Goal: Complete application form

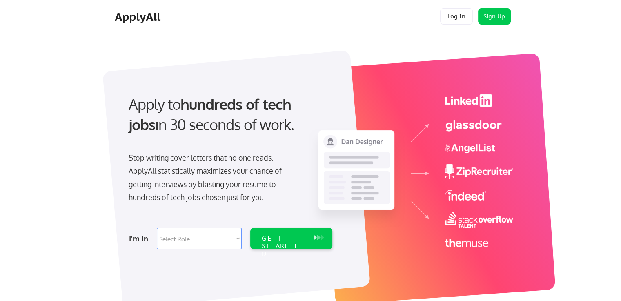
scroll to position [41, 0]
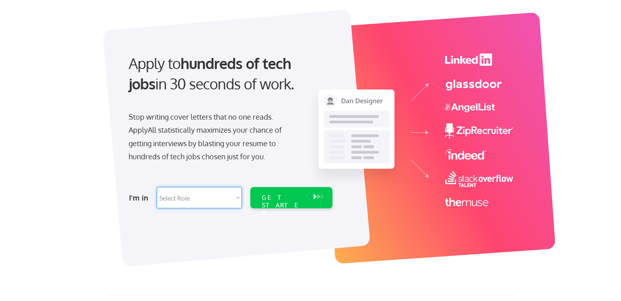
click at [238, 199] on select "Select Role Software Engineering Product Management Customer Success Sales UI/U…" at bounding box center [199, 197] width 85 height 21
click at [219, 198] on select "Select Role Software Engineering Product Management Customer Success Sales UI/U…" at bounding box center [199, 197] width 85 height 21
select select ""sales0""
click at [157, 187] on select "Select Role Software Engineering Product Management Customer Success Sales UI/U…" at bounding box center [199, 197] width 85 height 21
select select ""sales0""
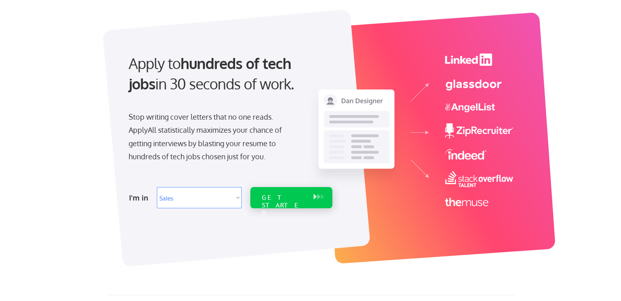
click at [305, 201] on div "GET STARTED" at bounding box center [284, 206] width 44 height 24
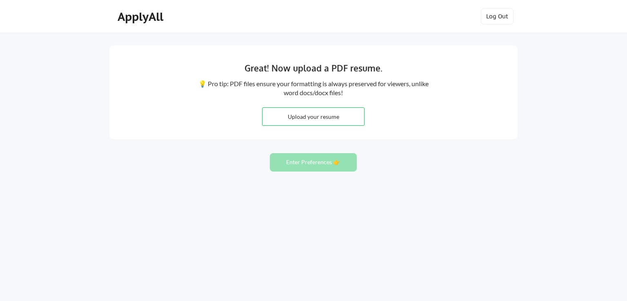
click at [319, 117] on input "file" at bounding box center [314, 117] width 102 height 18
type input "C:\fakepath\Todd Maxey updated resume.docx"
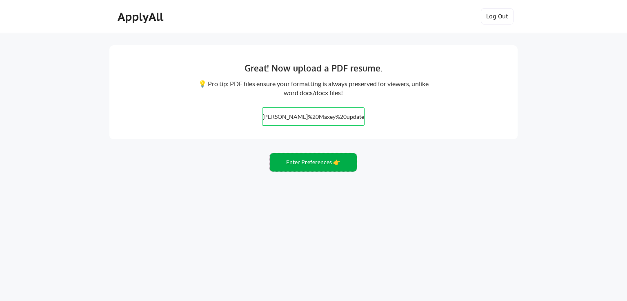
click at [300, 167] on button "Enter Preferences 👉" at bounding box center [313, 162] width 87 height 18
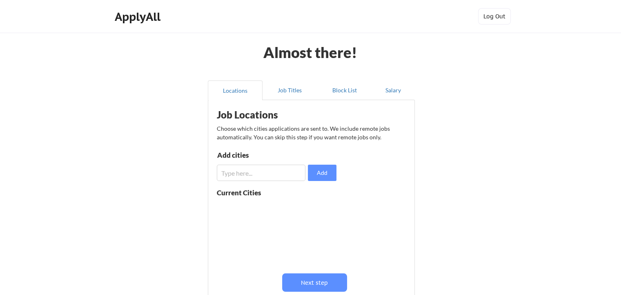
scroll to position [41, 0]
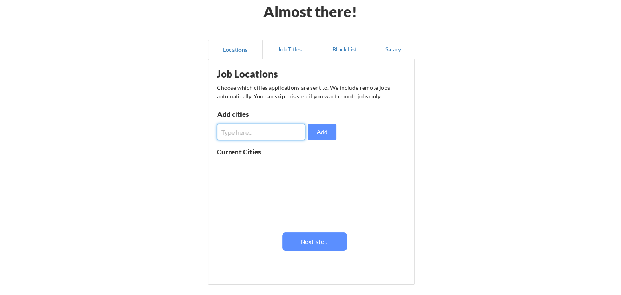
click at [254, 127] on input "input" at bounding box center [261, 132] width 89 height 16
type input "Olathe, KS"
click at [323, 132] on button "Add" at bounding box center [322, 132] width 29 height 16
click at [248, 132] on input "input" at bounding box center [261, 132] width 89 height 16
type input "Overland Park, KS"
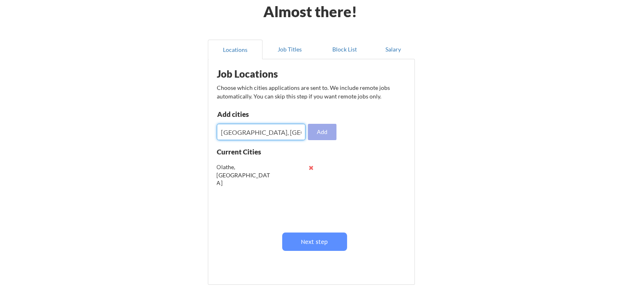
click at [314, 133] on button "Add" at bounding box center [322, 132] width 29 height 16
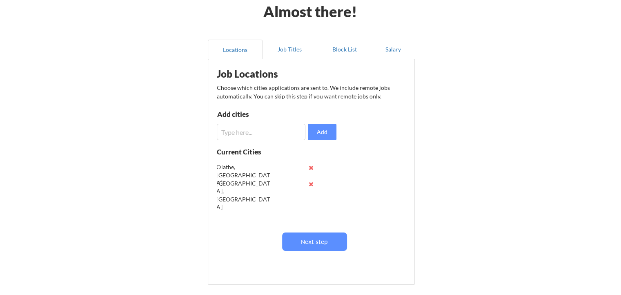
click at [292, 133] on input "input" at bounding box center [261, 132] width 89 height 16
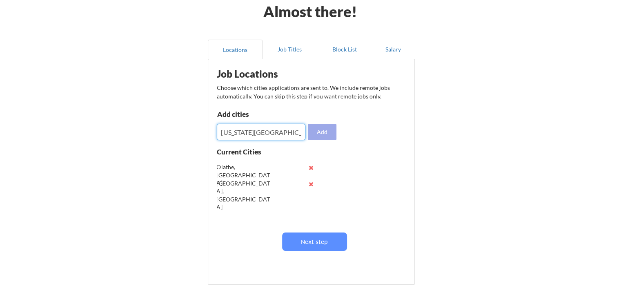
type input "Kansas City, KS"
click at [312, 133] on button "Add" at bounding box center [322, 132] width 29 height 16
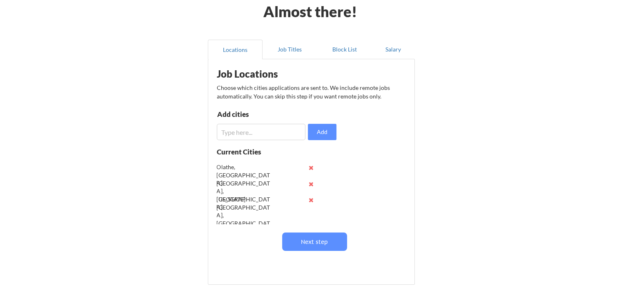
click at [277, 133] on input "input" at bounding box center [261, 132] width 89 height 16
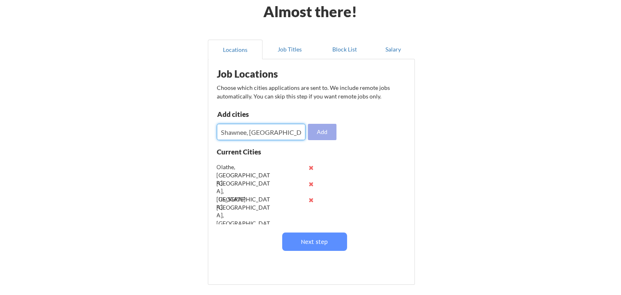
type input "Shawnee, KS"
click at [329, 126] on button "Add" at bounding box center [322, 132] width 29 height 16
click at [261, 132] on input "input" at bounding box center [261, 132] width 89 height 16
type input "J"
type input "Kansas City, MO"
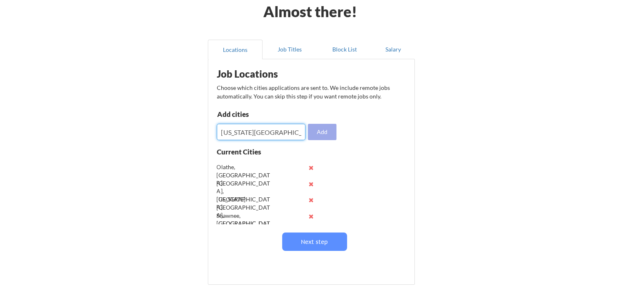
click at [312, 134] on button "Add" at bounding box center [322, 132] width 29 height 16
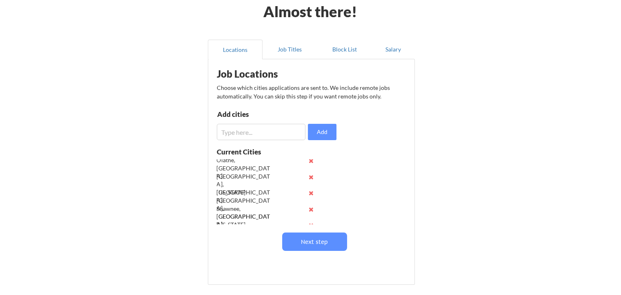
scroll to position [32, 0]
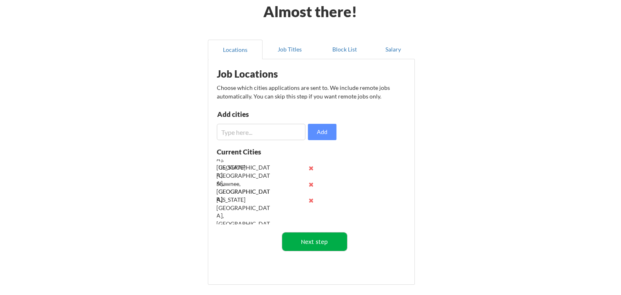
click at [316, 241] on button "Next step" at bounding box center [314, 241] width 65 height 18
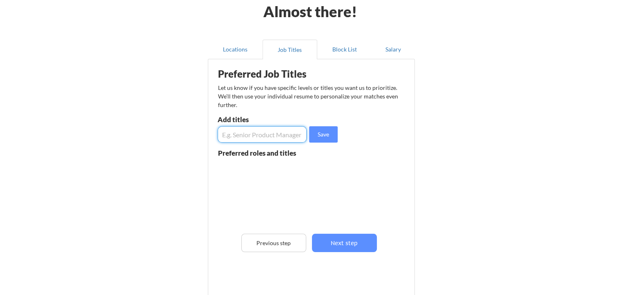
click at [242, 136] on input "input" at bounding box center [262, 134] width 89 height 16
type input "Retail Sales Rep"
click at [315, 136] on button "Save" at bounding box center [323, 134] width 29 height 16
click at [273, 134] on input "input" at bounding box center [262, 134] width 89 height 16
type input "Territory Manager"
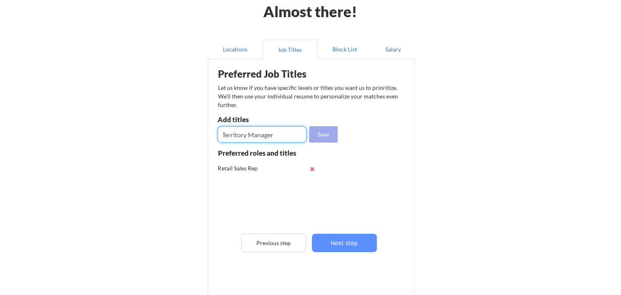
click at [325, 133] on button "Save" at bounding box center [323, 134] width 29 height 16
click at [275, 134] on input "input" at bounding box center [262, 134] width 89 height 16
type input "Account Manager"
click at [334, 133] on button "Save" at bounding box center [323, 134] width 29 height 16
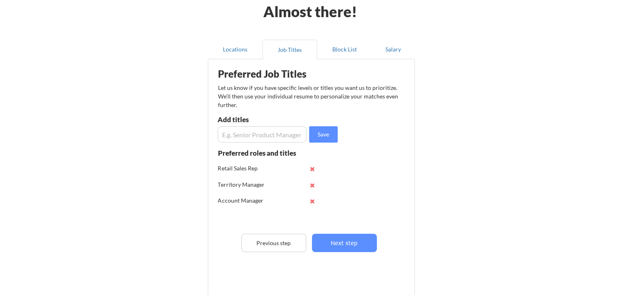
click at [285, 138] on input "input" at bounding box center [262, 134] width 89 height 16
type input "Sales Rep"
click at [319, 140] on button "Save" at bounding box center [323, 134] width 29 height 16
click at [286, 140] on input "input" at bounding box center [262, 134] width 89 height 16
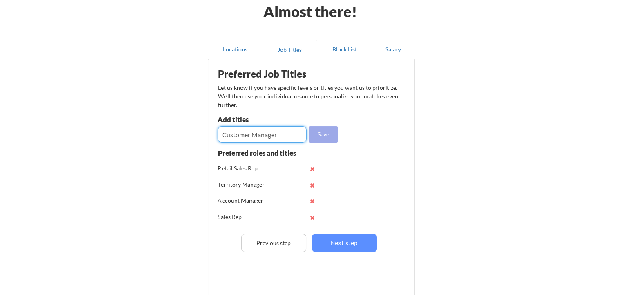
type input "Customer Manager"
click at [324, 130] on button "Save" at bounding box center [323, 134] width 29 height 16
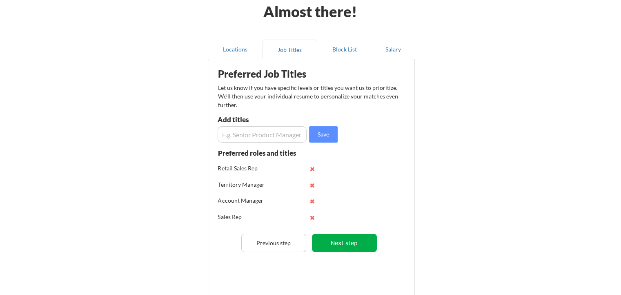
click at [350, 245] on button "Next step" at bounding box center [344, 243] width 65 height 18
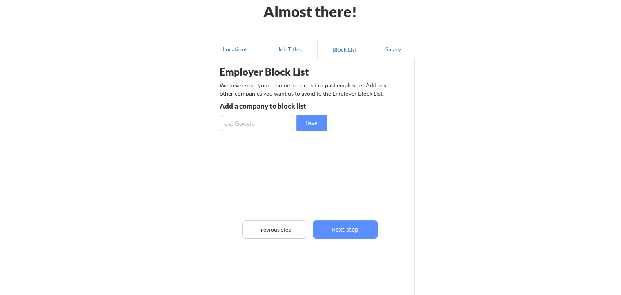
click at [232, 120] on input "input" at bounding box center [257, 123] width 74 height 16
type input "Post Consumer Brands"
click at [309, 128] on button "Save" at bounding box center [312, 123] width 31 height 16
click at [252, 125] on input "input" at bounding box center [257, 123] width 74 height 16
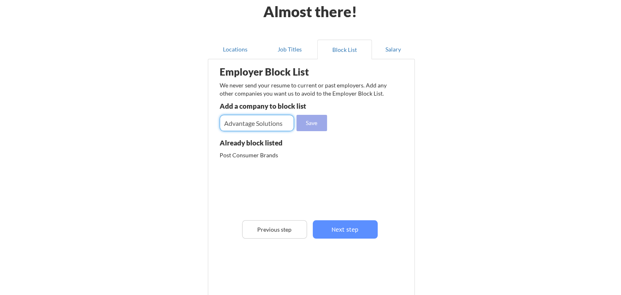
type input "Advantage Solutions"
click at [300, 123] on button "Save" at bounding box center [312, 123] width 31 height 16
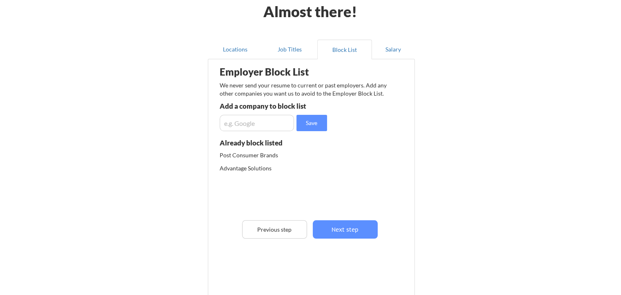
click at [285, 125] on input "input" at bounding box center [257, 123] width 74 height 16
type input "Advantage Sales and Marketing"
click at [302, 120] on button "Save" at bounding box center [312, 123] width 31 height 16
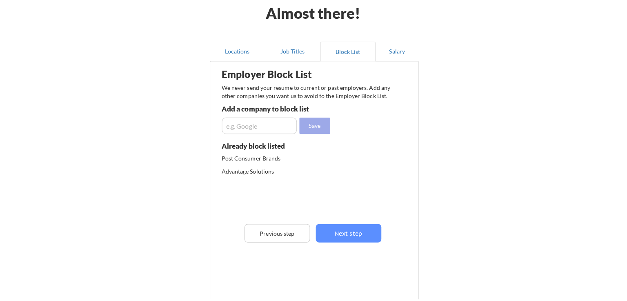
scroll to position [0, 0]
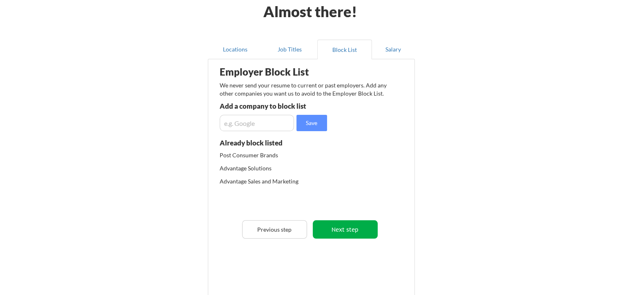
click at [345, 222] on button "Next step" at bounding box center [345, 229] width 65 height 18
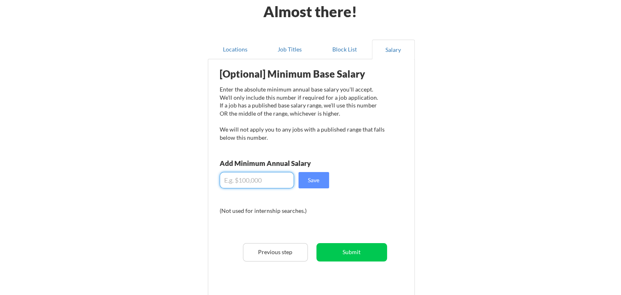
click at [246, 181] on input "input" at bounding box center [257, 180] width 74 height 16
type input "$75,000"
click at [317, 184] on button "Save" at bounding box center [314, 180] width 31 height 16
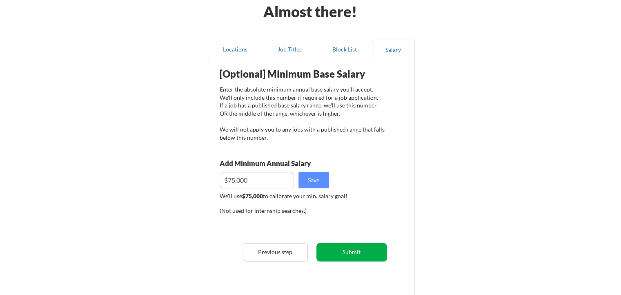
click at [347, 250] on button "Submit" at bounding box center [352, 252] width 71 height 18
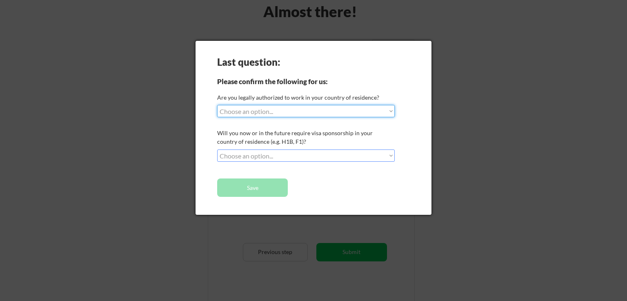
click at [275, 112] on select "Choose an option... Yes, I am a US Citizen Yes, I am a Canadian Citizen Yes, I …" at bounding box center [306, 111] width 178 height 12
select select ""yes__i_am_a_us_citizen""
click at [217, 105] on select "Choose an option... Yes, I am a US Citizen Yes, I am a Canadian Citizen Yes, I …" at bounding box center [306, 111] width 178 height 12
click at [272, 154] on select "Choose an option... No, I will not need sponsorship Yes, I will need sponsorship" at bounding box center [306, 155] width 178 height 12
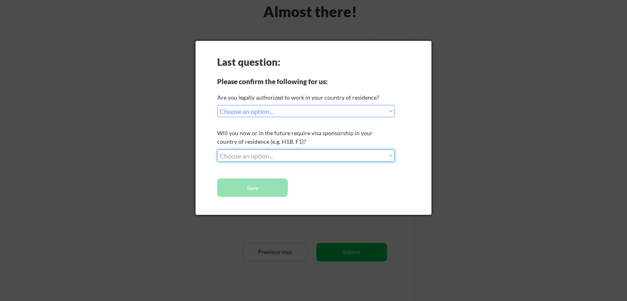
select select ""no__i_will_not_need_sponsorship""
click at [217, 149] on select "Choose an option... No, I will not need sponsorship Yes, I will need sponsorship" at bounding box center [306, 155] width 178 height 12
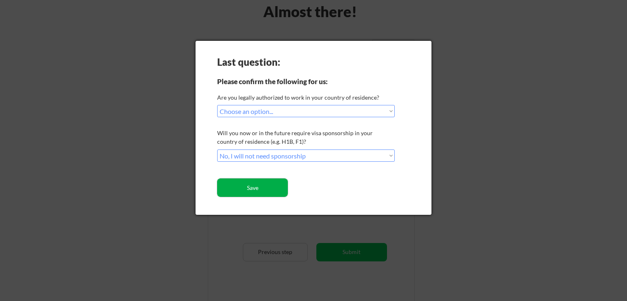
click at [268, 186] on button "Save" at bounding box center [252, 187] width 71 height 18
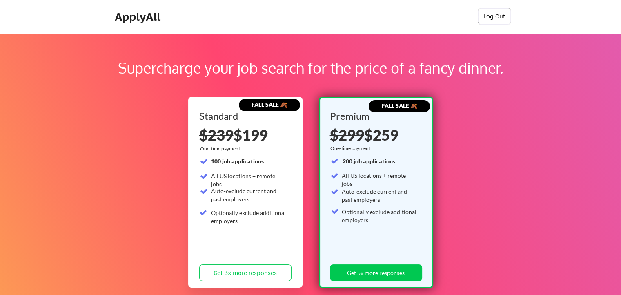
click at [495, 15] on button "Log Out" at bounding box center [494, 16] width 33 height 16
